Goal: Transaction & Acquisition: Purchase product/service

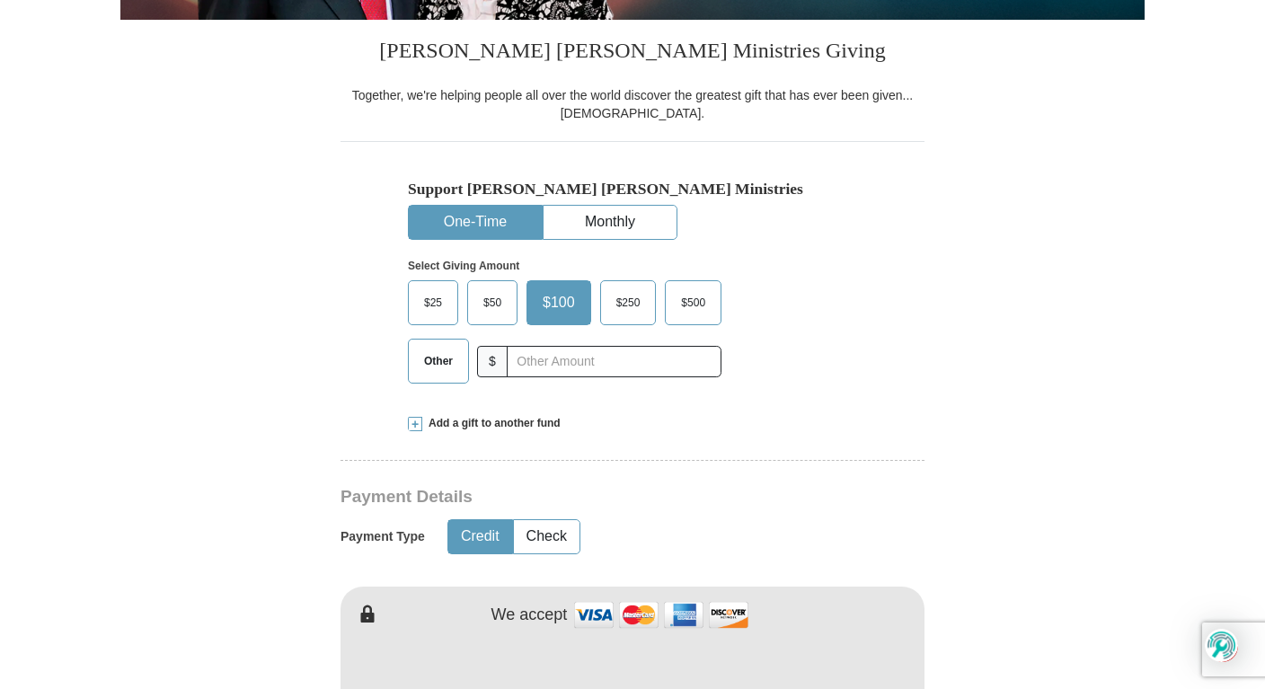
scroll to position [449, 0]
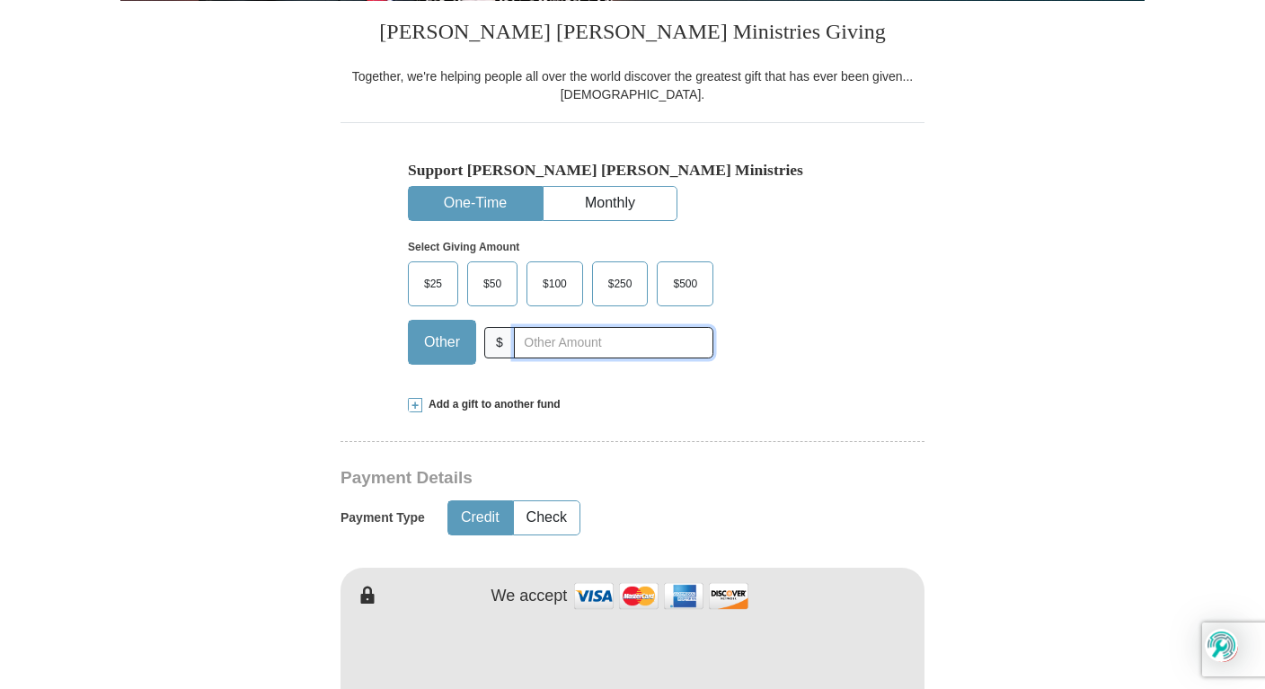
click at [536, 345] on input "text" at bounding box center [613, 342] width 199 height 31
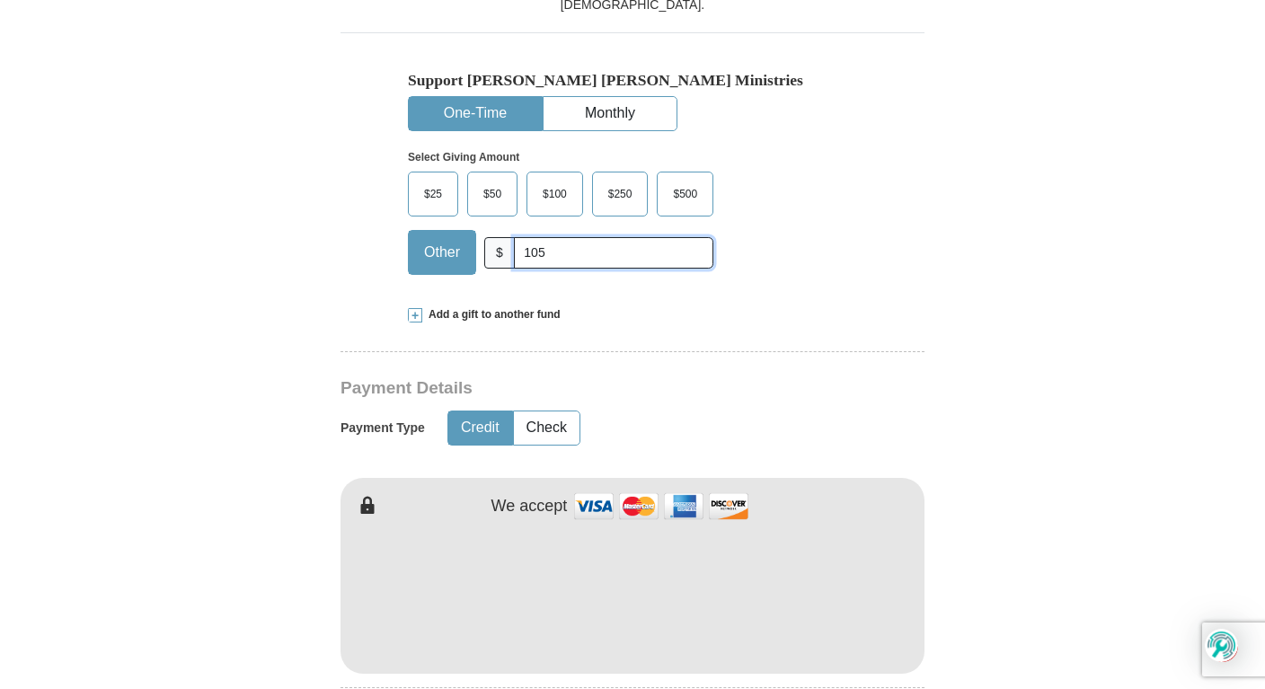
scroll to position [629, 0]
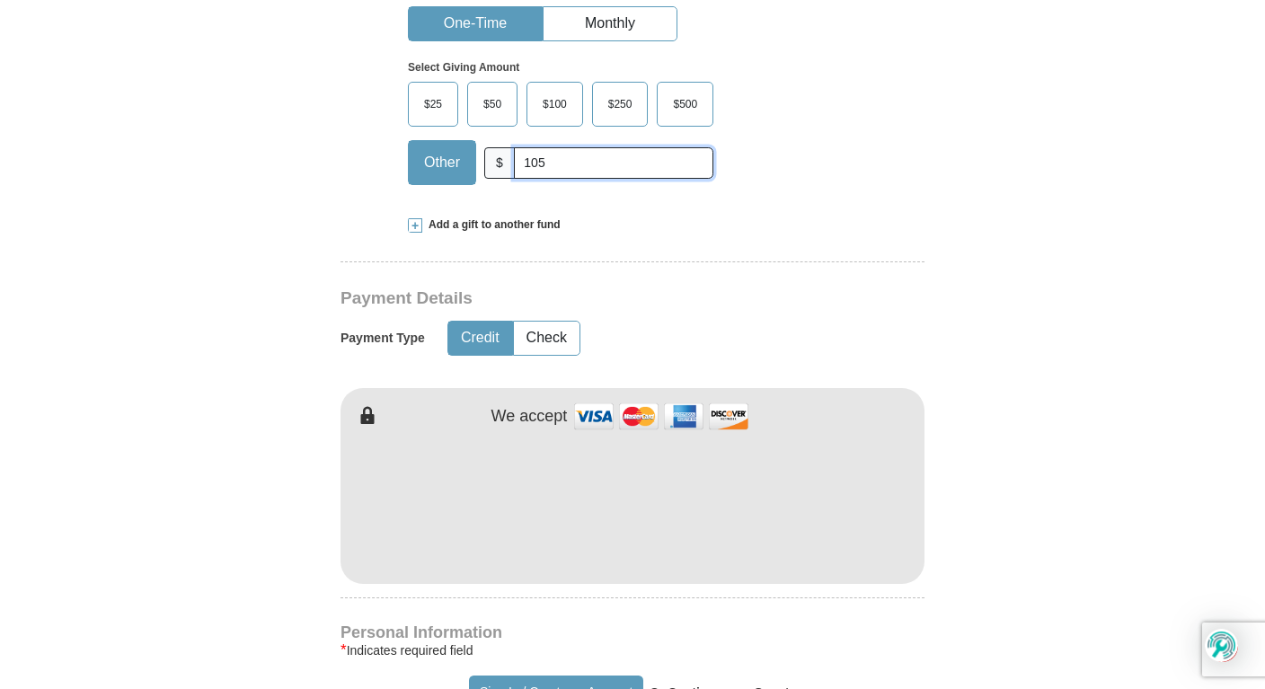
type input "105"
click at [852, 179] on div "Select Giving Amount Amount must be a valid number The total gift cannot be les…" at bounding box center [632, 119] width 449 height 157
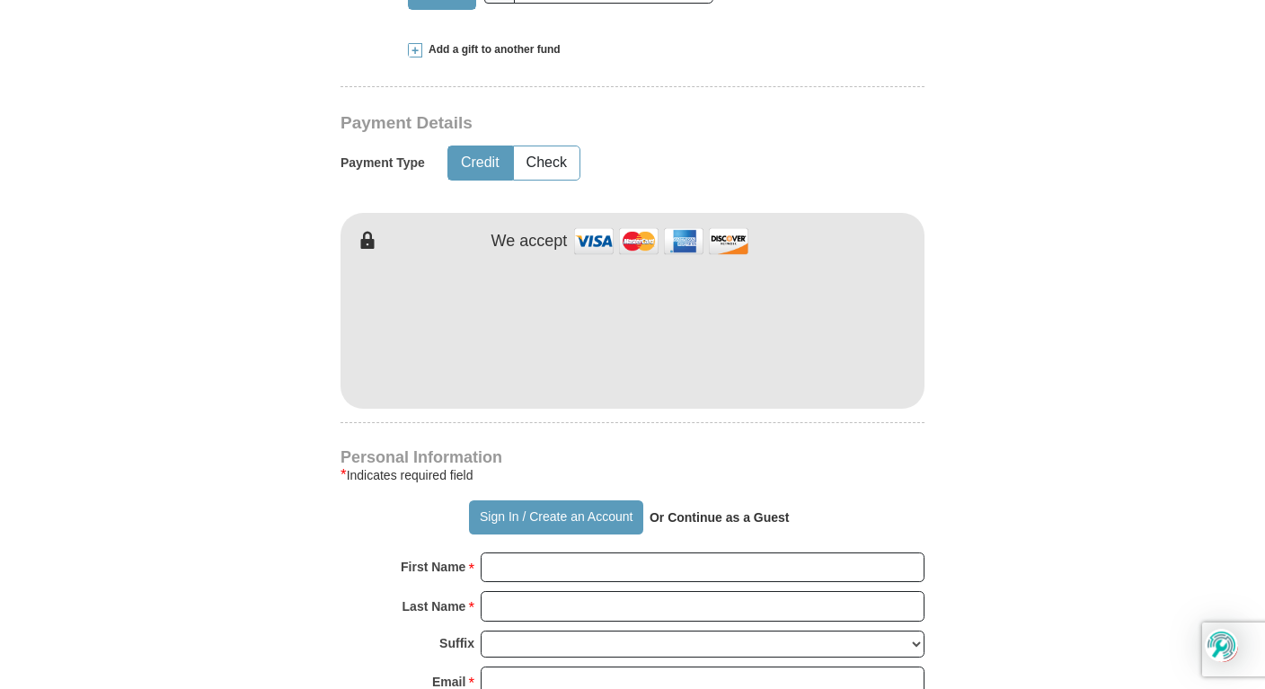
scroll to position [809, 0]
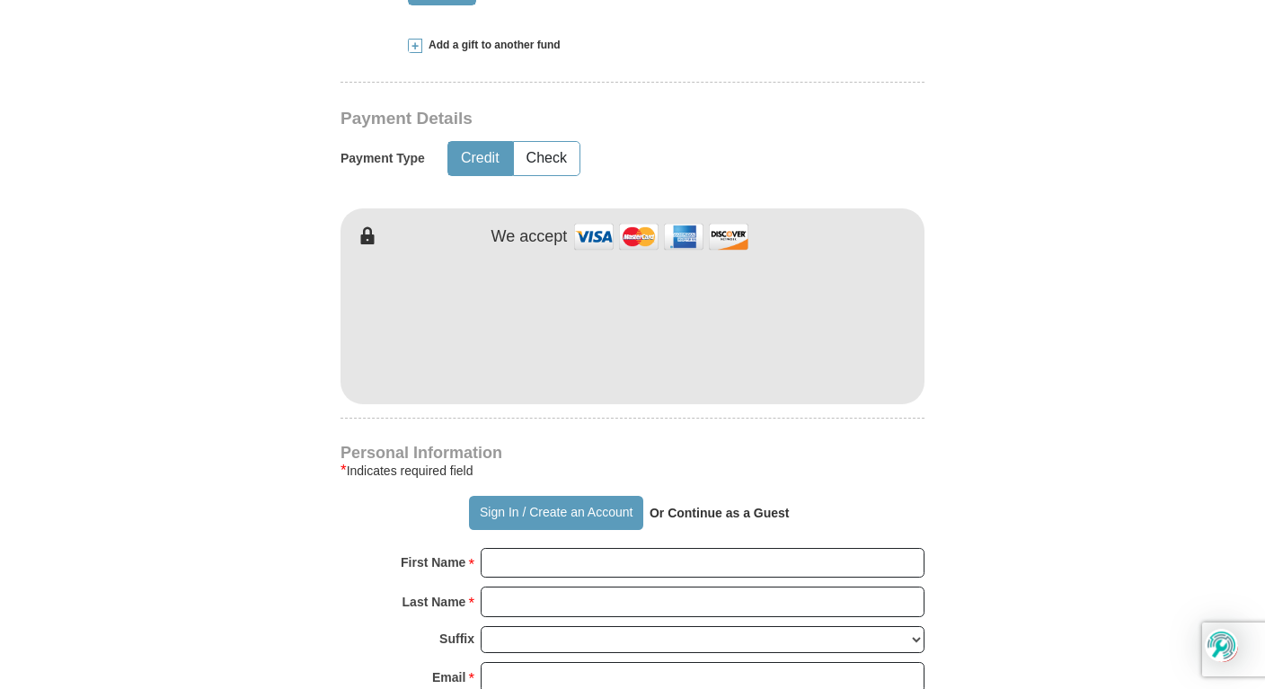
click at [261, 357] on form "Already have an account? Sign in for faster giving. Don't have an account? Crea…" at bounding box center [632, 365] width 1024 height 2204
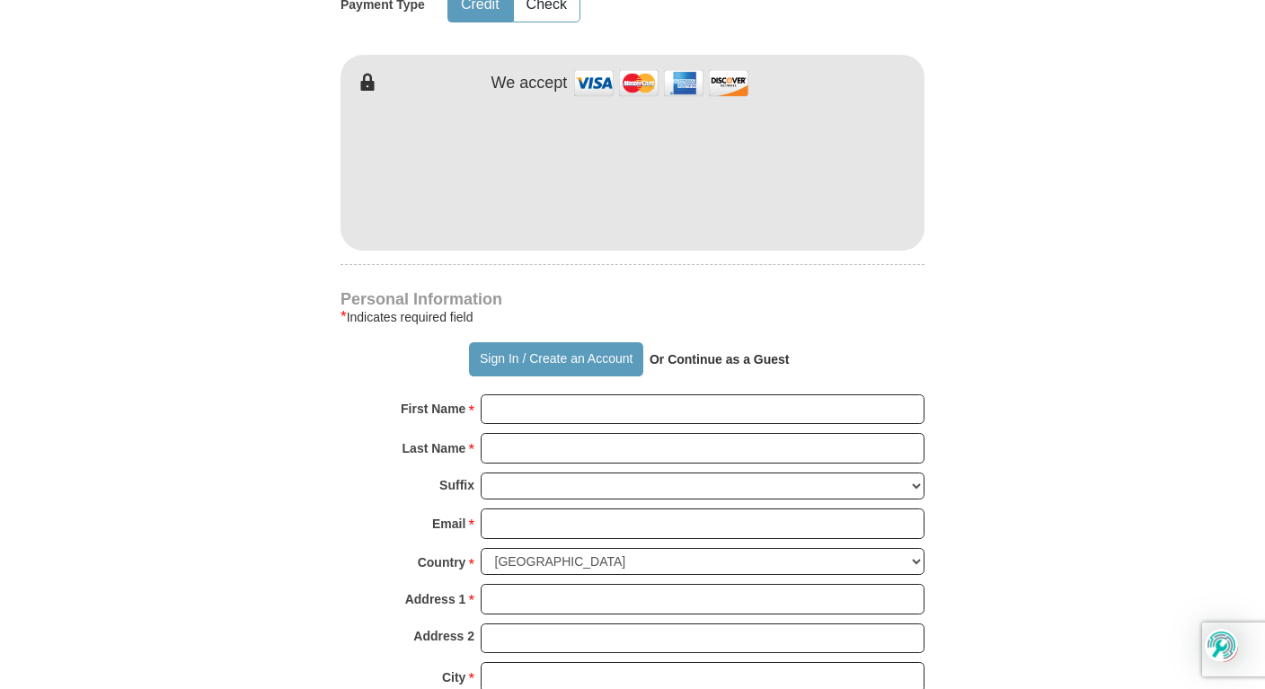
scroll to position [988, 0]
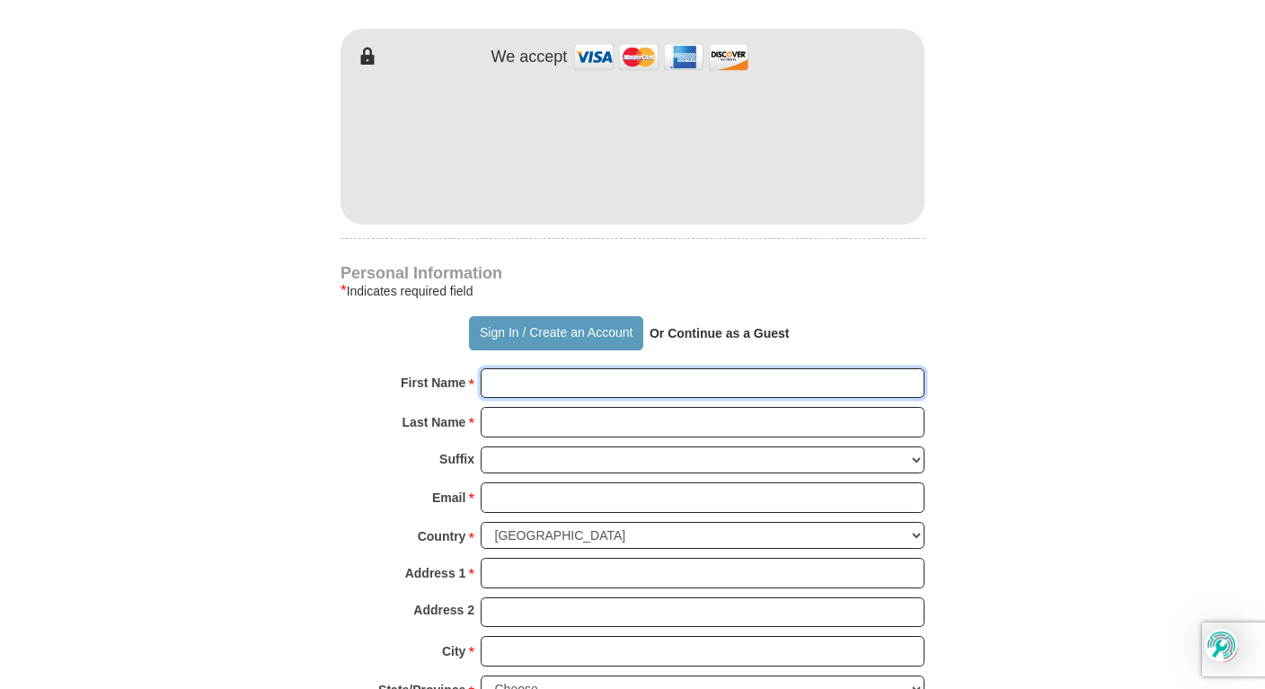
click at [528, 387] on input "First Name *" at bounding box center [703, 383] width 444 height 31
type input "[PERSON_NAME]/[PERSON_NAME]"
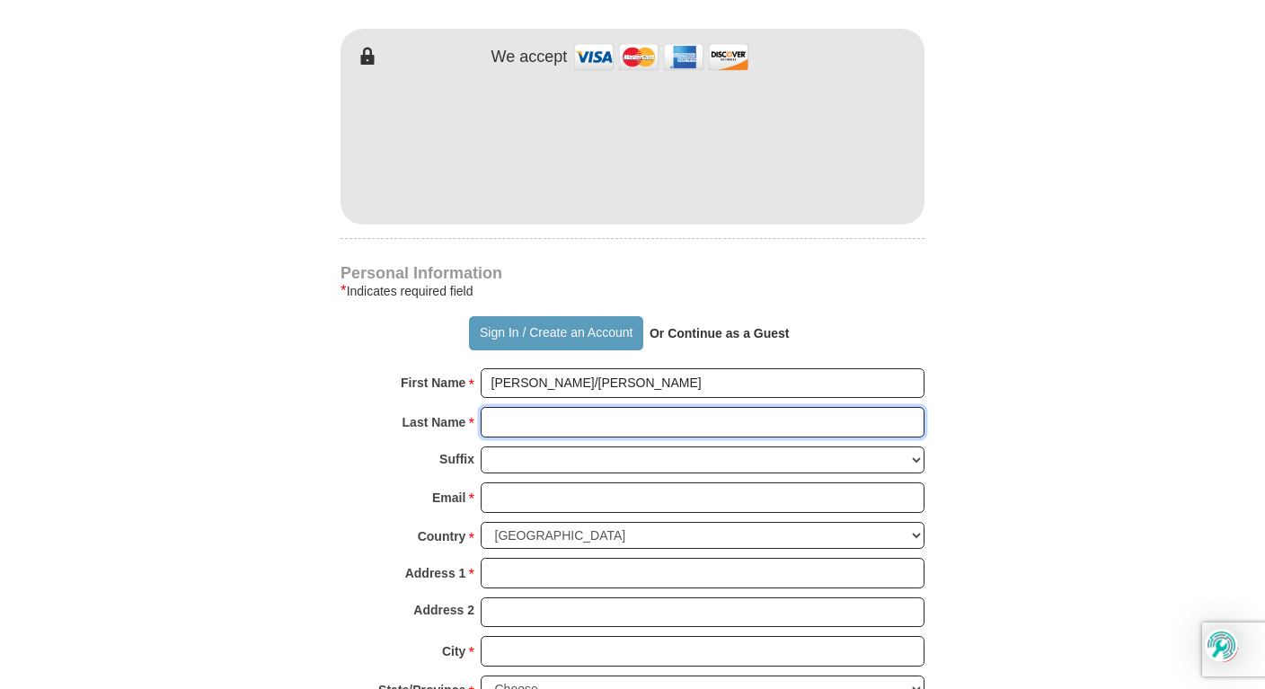
type input "[PERSON_NAME]"
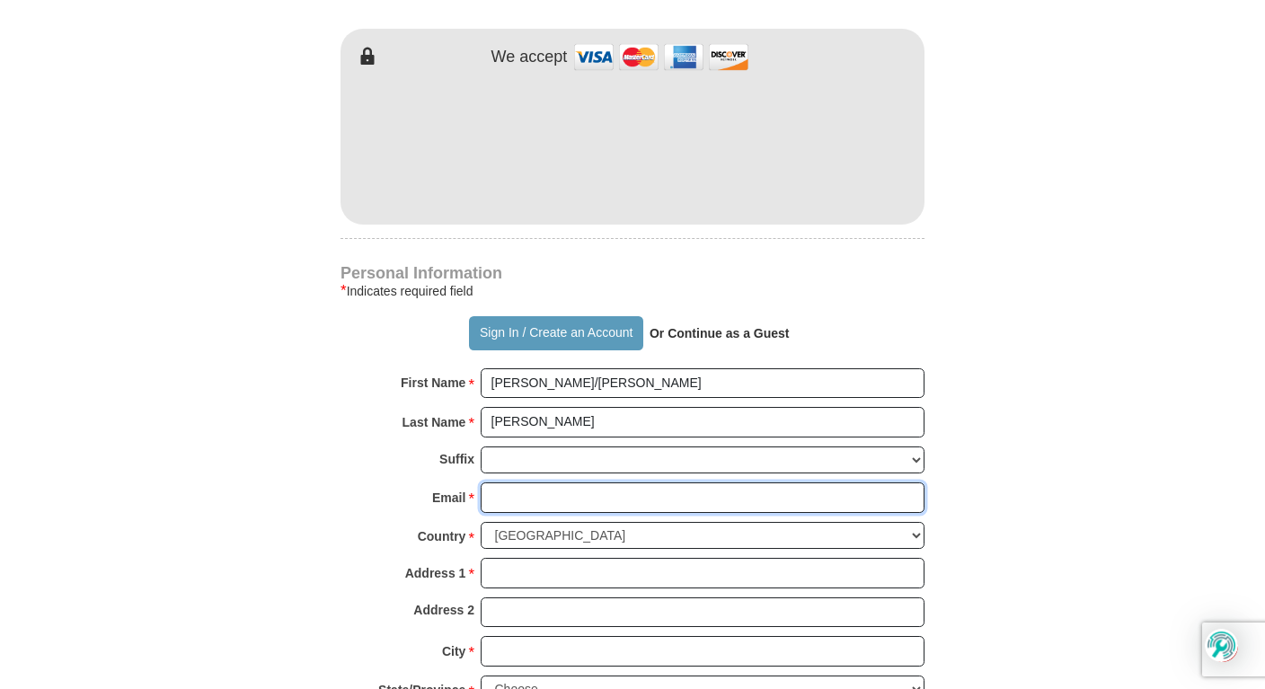
type input "[EMAIL_ADDRESS][DOMAIN_NAME]"
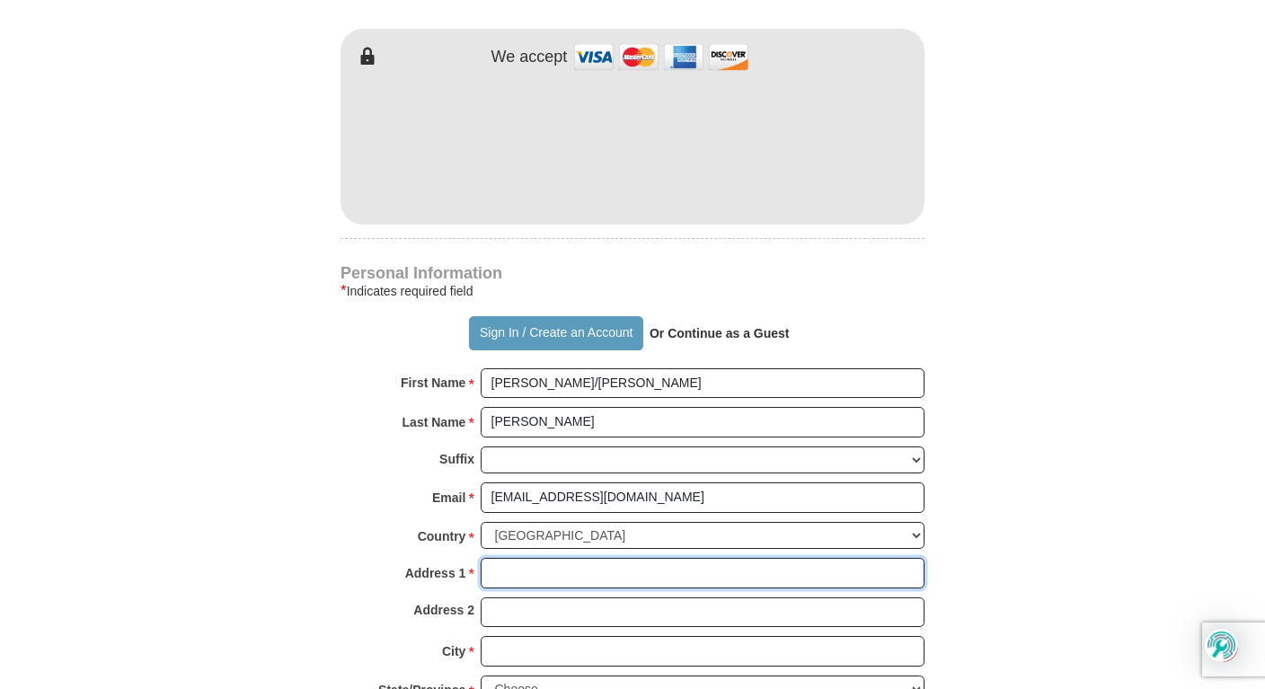
type input "[STREET_ADDRESS][PERSON_NAME]"
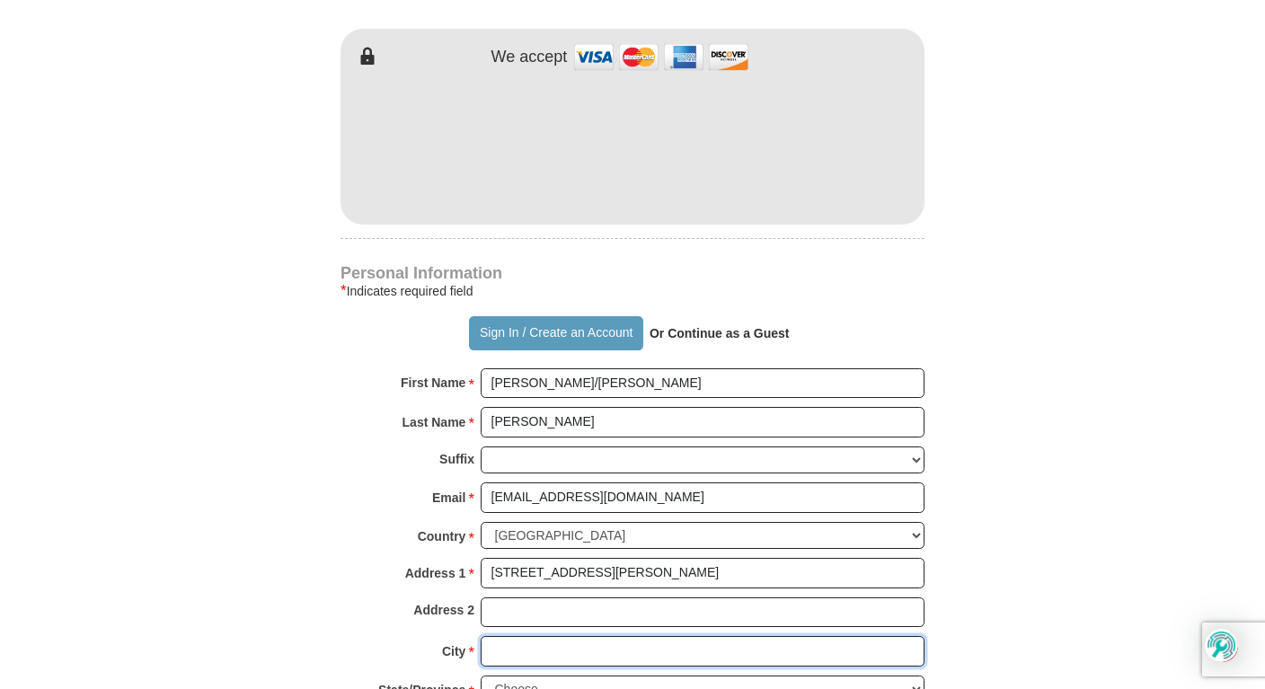
type input "Rockford"
select select "IL"
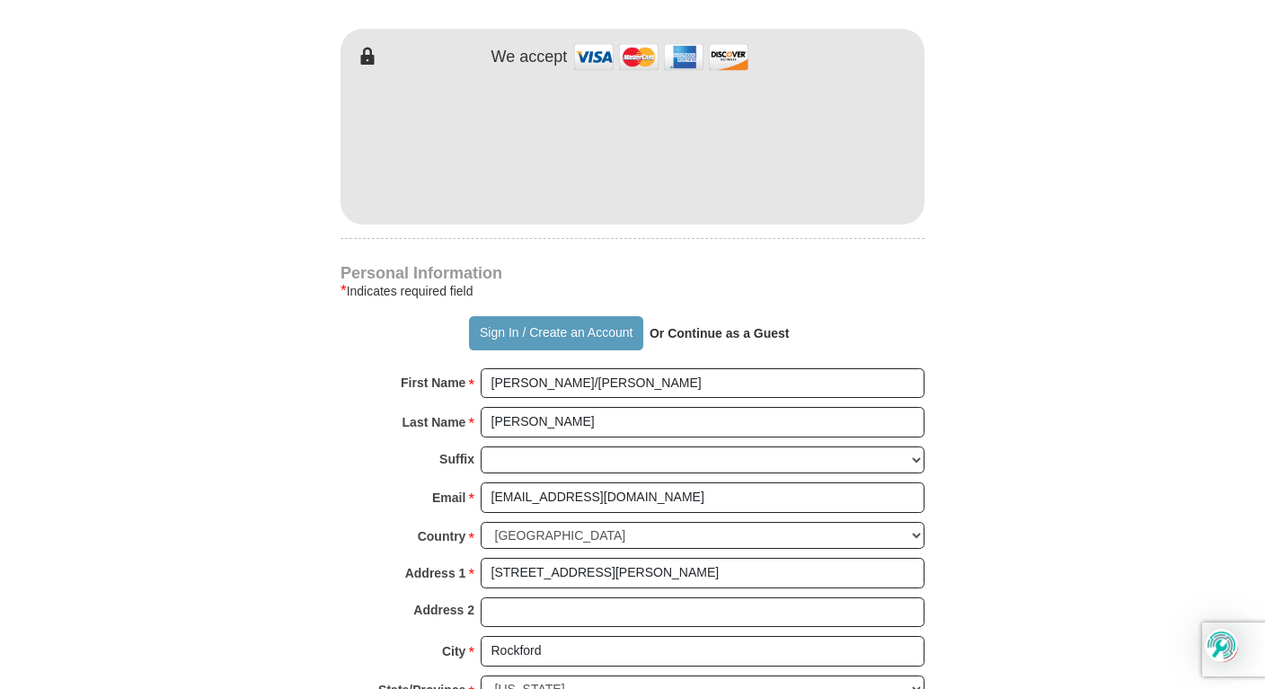
type input "61102"
type input "8155435258"
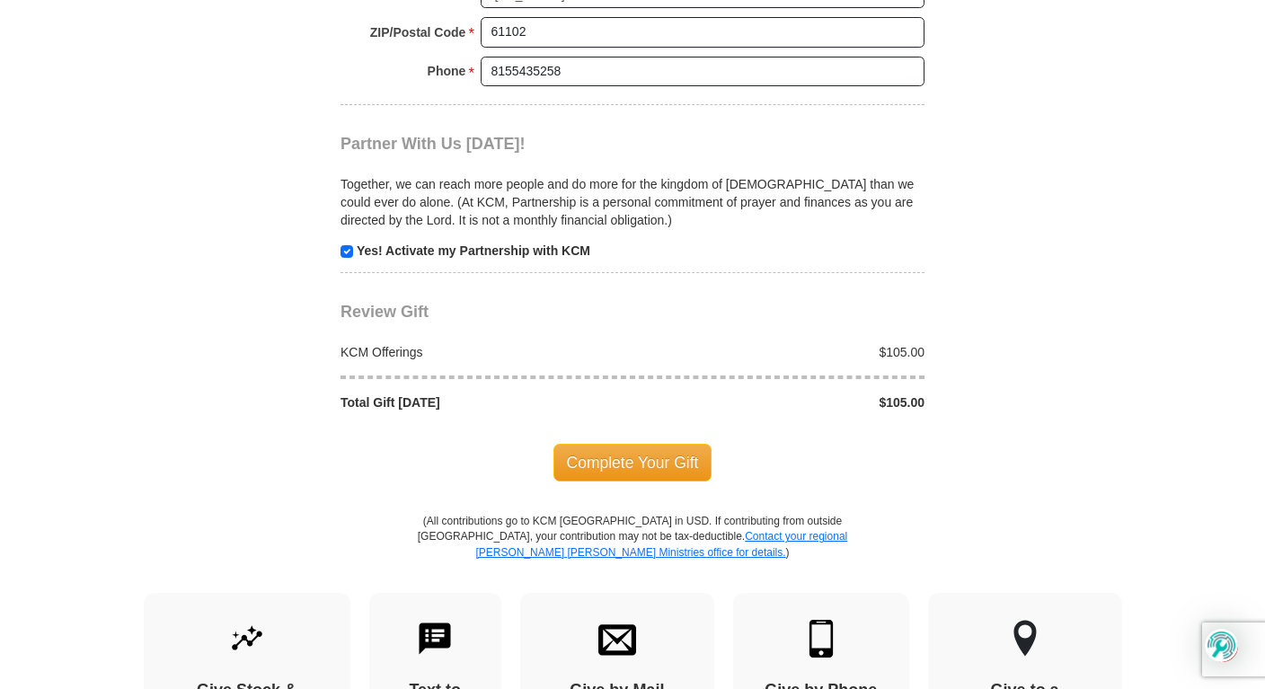
scroll to position [1707, 0]
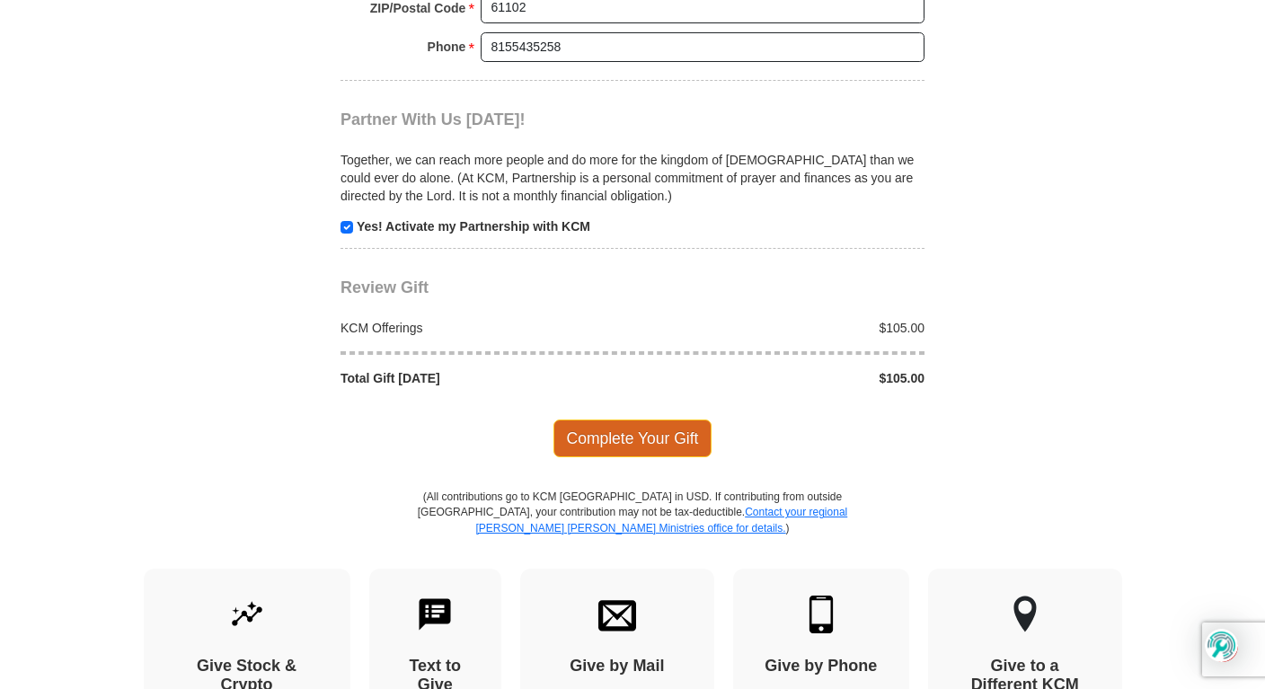
click at [647, 439] on span "Complete Your Gift" at bounding box center [632, 439] width 159 height 38
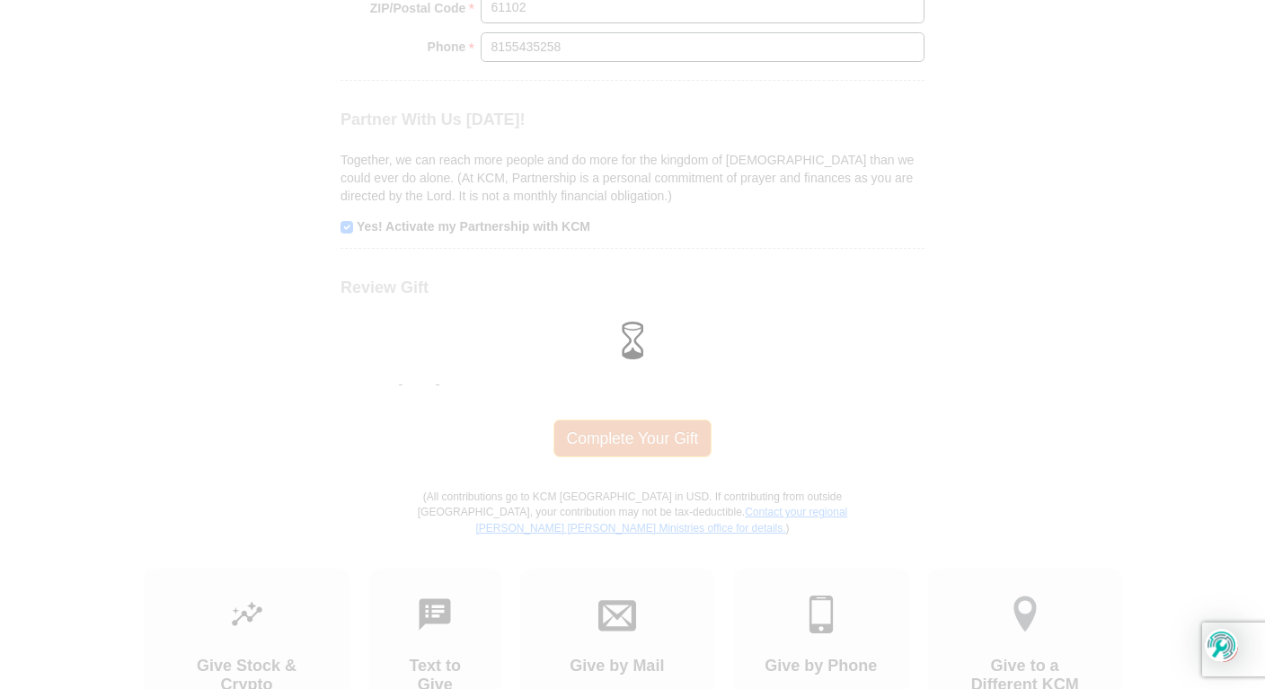
click at [647, 439] on div at bounding box center [632, 344] width 1265 height 689
